Goal: Transaction & Acquisition: Purchase product/service

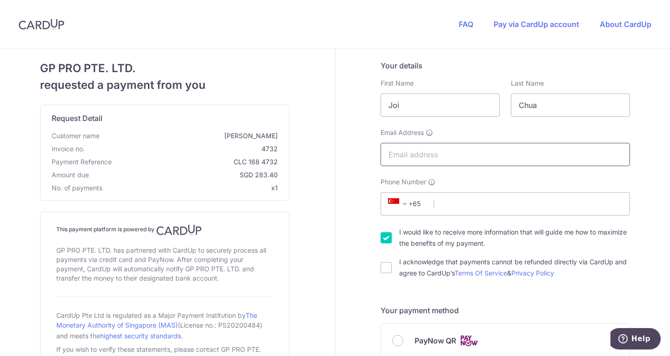
click at [407, 153] on input "Email Address" at bounding box center [505, 154] width 249 height 23
type input "[EMAIL_ADDRESS][DOMAIN_NAME]"
click at [443, 205] on input "Phone Number" at bounding box center [505, 203] width 249 height 23
type input "93681547"
click at [383, 240] on input "I would like to receive more information that will guide me how to maximize the…" at bounding box center [386, 237] width 11 height 11
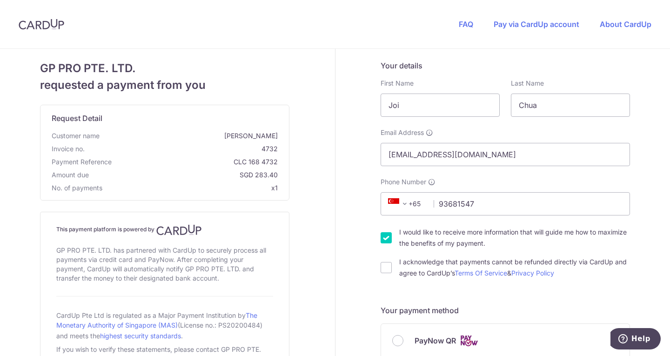
checkbox input "false"
click at [382, 271] on input "I acknowledge that payments cannot be refunded directly via CardUp and agree to…" at bounding box center [386, 267] width 11 height 11
checkbox input "true"
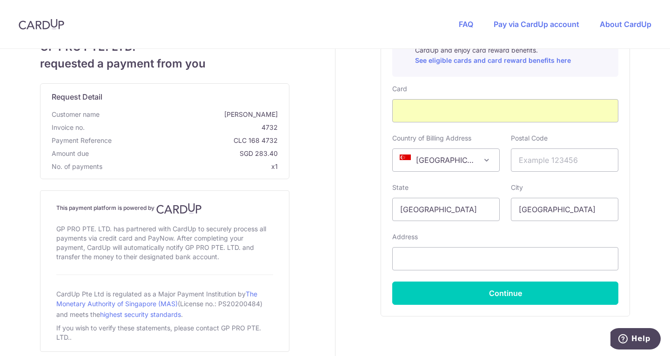
scroll to position [403, 0]
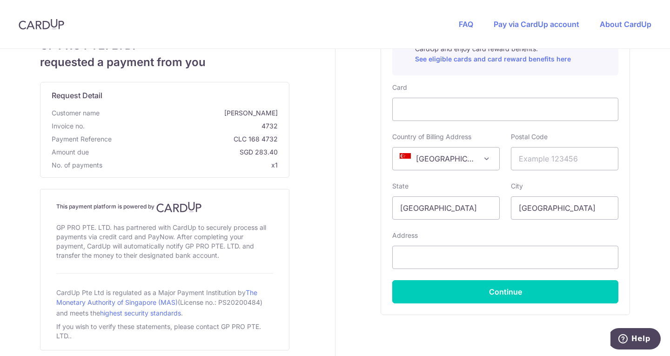
click at [330, 251] on div "GP PRO PTE. LTD. requested a payment from you Request Detail Customer name Joi …" at bounding box center [164, 19] width 341 height 749
click at [413, 259] on input "text" at bounding box center [505, 257] width 226 height 23
type input "390 Orchard Road, #07-03"
type input "238871"
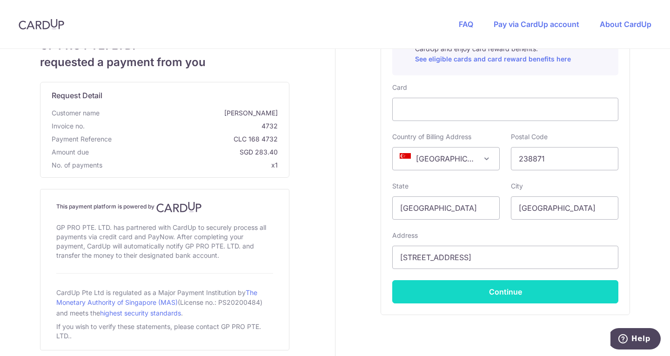
click at [452, 288] on button "Continue" at bounding box center [505, 291] width 226 height 23
type input "**** 9888"
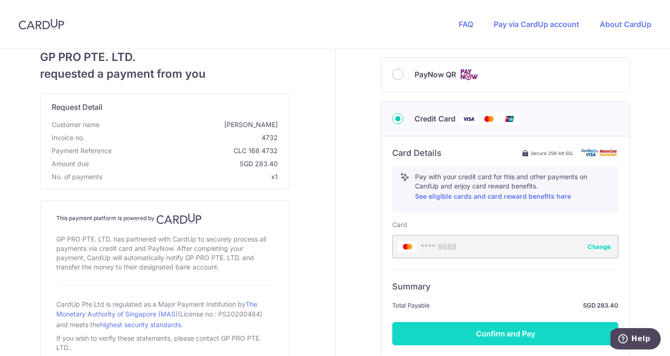
click at [493, 335] on button "Confirm and Pay" at bounding box center [505, 333] width 226 height 23
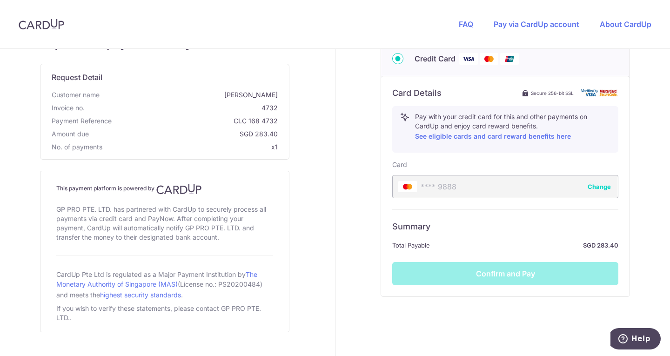
scroll to position [346, 0]
